Goal: Navigation & Orientation: Find specific page/section

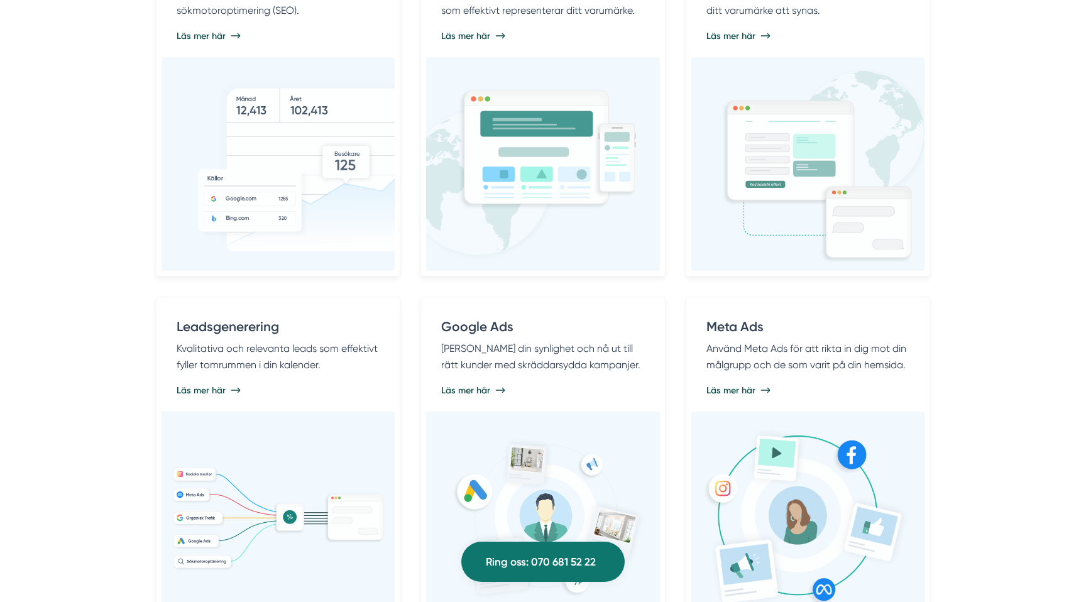
scroll to position [839, 0]
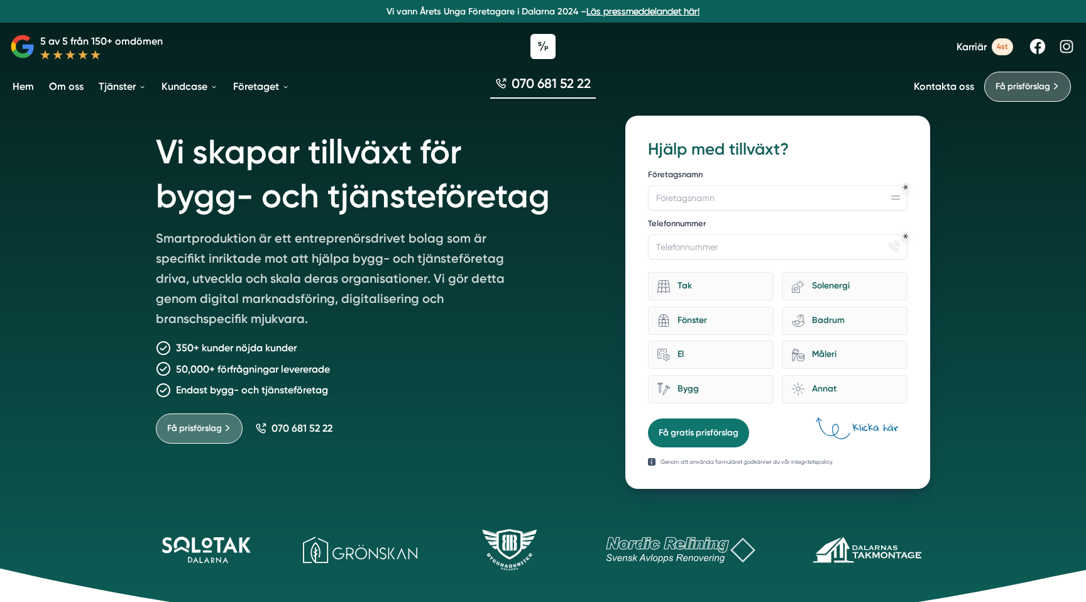
click at [62, 87] on link "Om oss" at bounding box center [67, 86] width 40 height 32
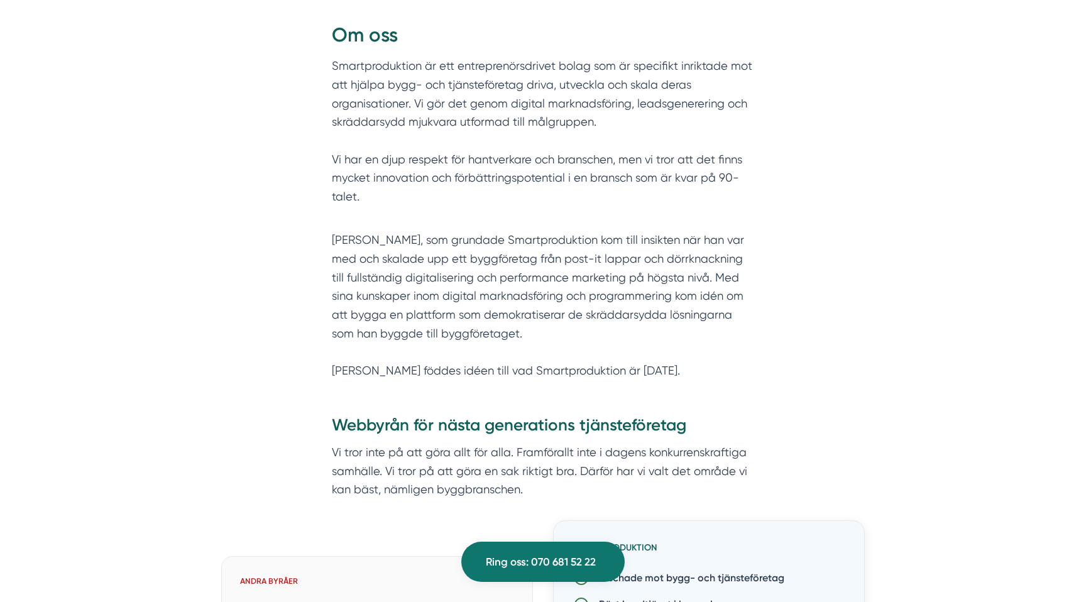
scroll to position [560, 0]
